Goal: Browse casually: Explore the website without a specific task or goal

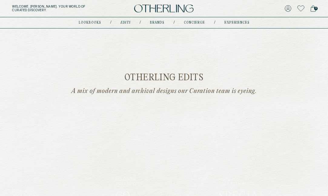
scroll to position [136, 0]
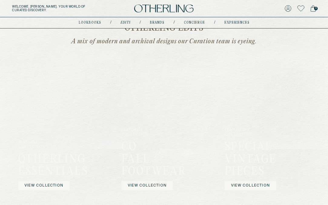
scroll to position [137, 0]
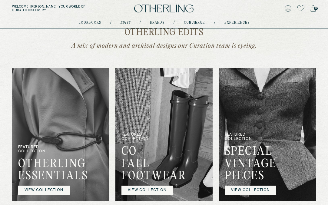
click at [60, 143] on img at bounding box center [60, 134] width 97 height 133
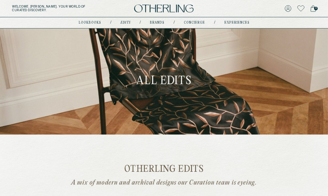
scroll to position [136, 0]
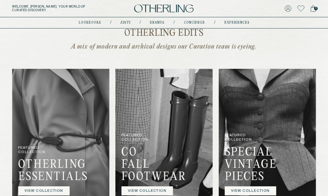
click at [157, 122] on img at bounding box center [163, 135] width 97 height 133
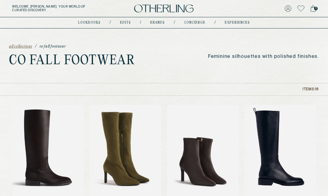
click at [20, 45] on span "all collections" at bounding box center [20, 47] width 23 height 4
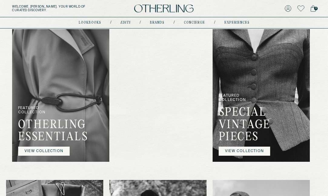
scroll to position [153, 0]
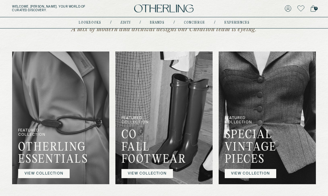
click at [254, 119] on p "FEATURED COLLECTION" at bounding box center [243, 122] width 37 height 13
click at [251, 173] on link "VIEW COLLECTION" at bounding box center [250, 173] width 51 height 9
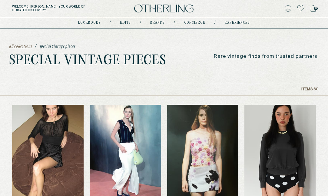
click at [24, 46] on span "all collections" at bounding box center [20, 47] width 23 height 4
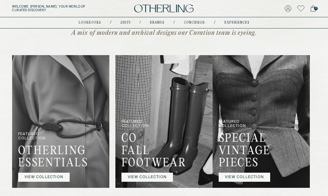
scroll to position [149, 0]
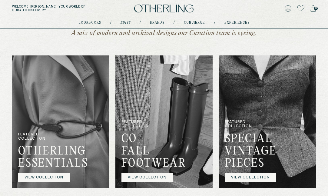
click at [249, 90] on img at bounding box center [267, 121] width 97 height 133
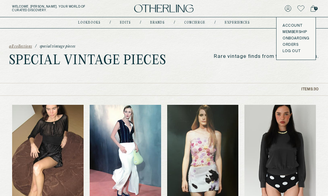
click at [174, 9] on img at bounding box center [163, 9] width 59 height 8
